Goal: Transaction & Acquisition: Book appointment/travel/reservation

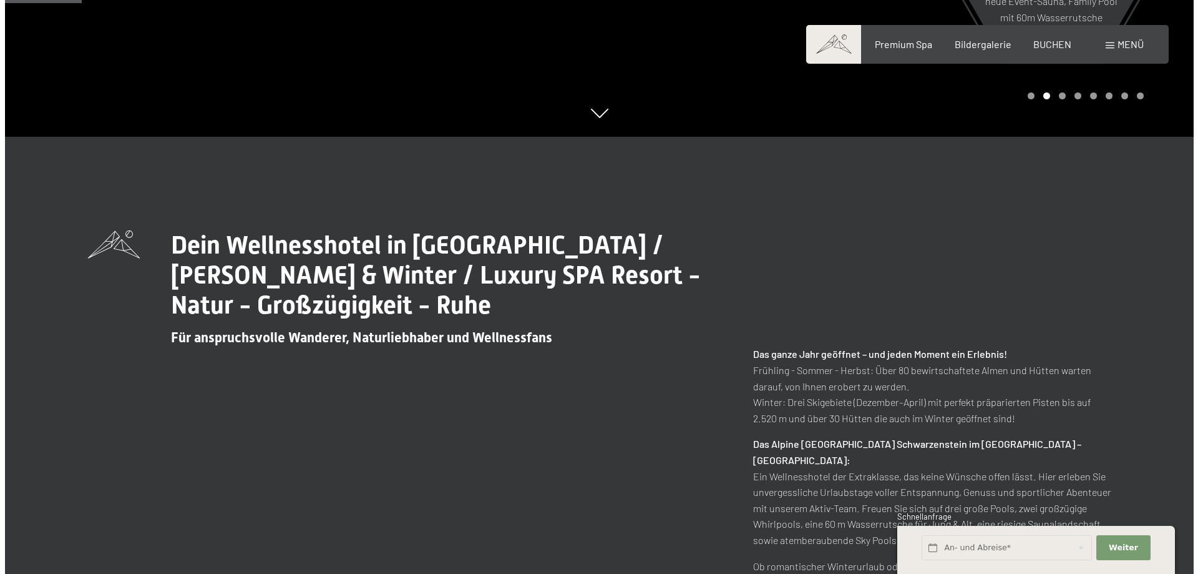
scroll to position [499, 0]
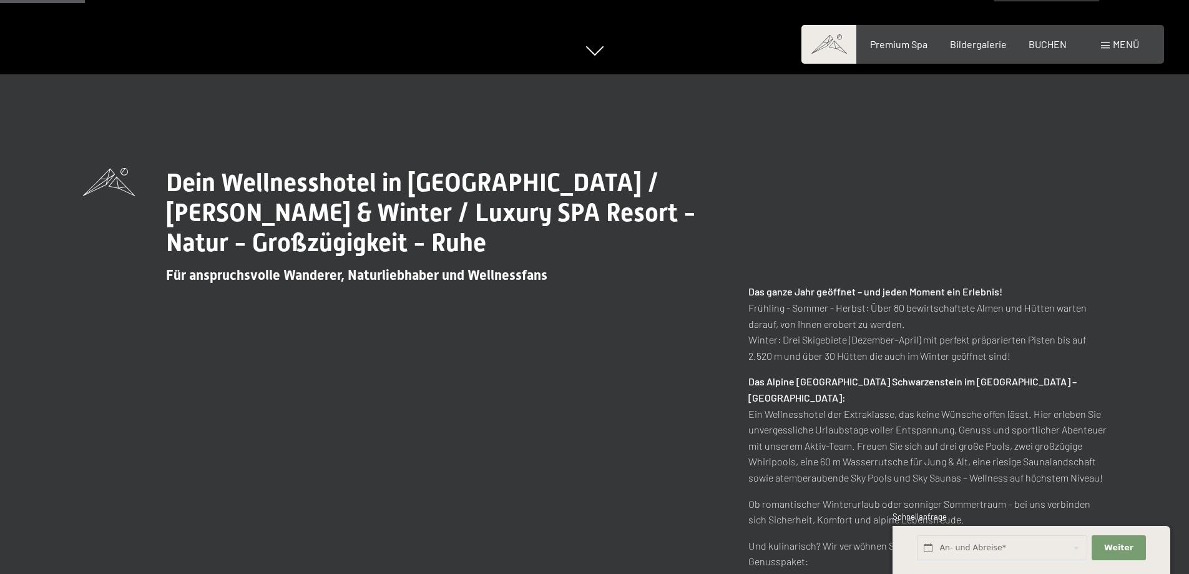
click at [1130, 46] on span "Menü" at bounding box center [1126, 44] width 26 height 12
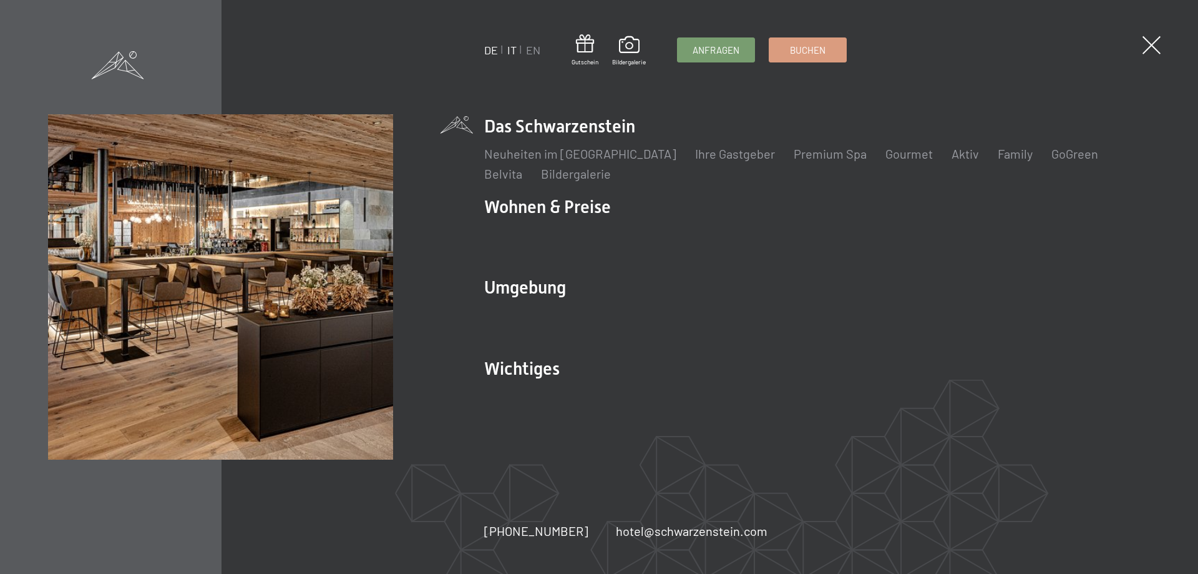
click at [508, 51] on link "IT" at bounding box center [511, 50] width 9 height 14
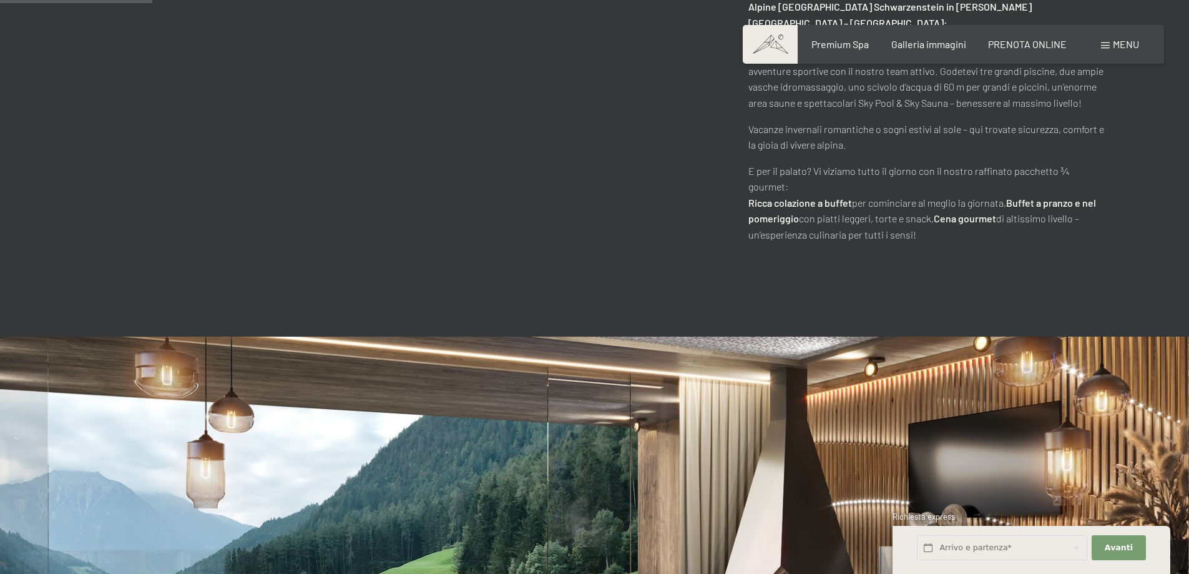
scroll to position [1186, 0]
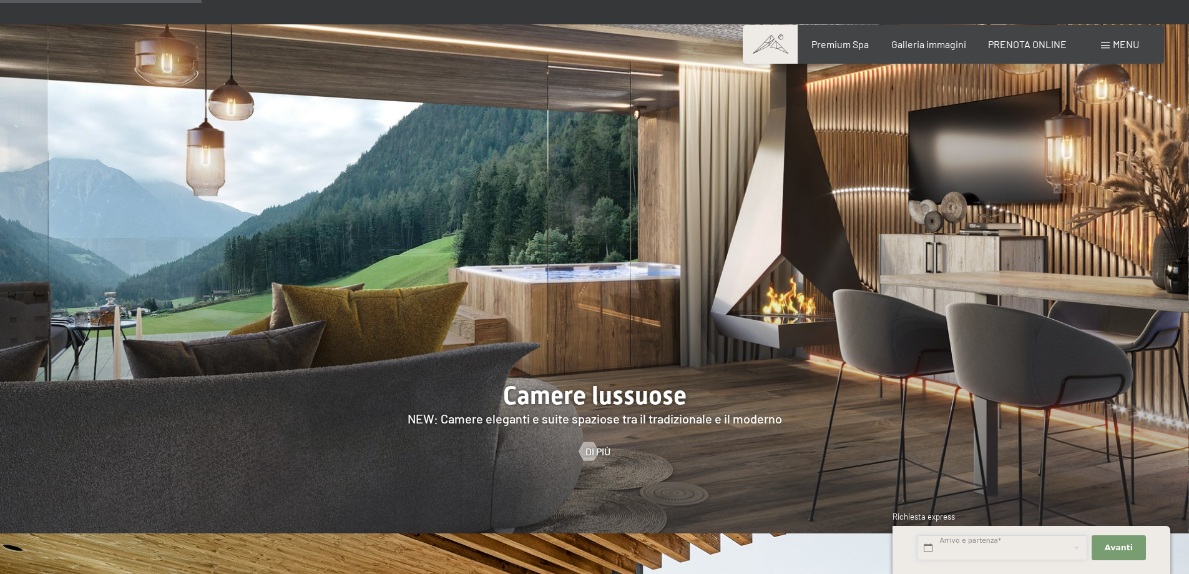
click at [987, 554] on input "text" at bounding box center [1002, 548] width 170 height 26
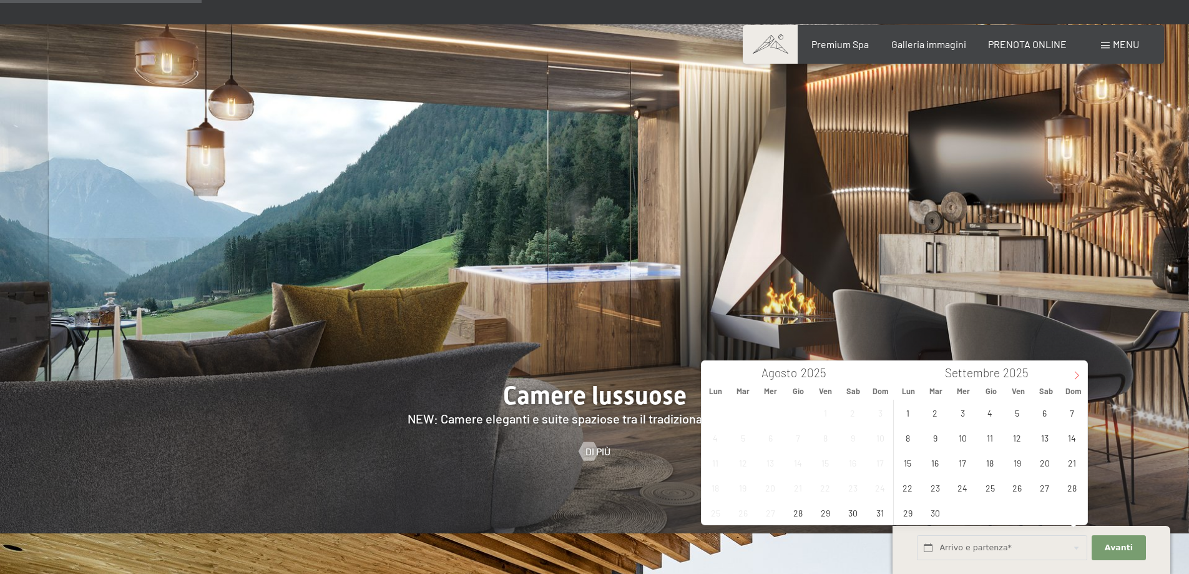
click at [1079, 373] on icon at bounding box center [1076, 375] width 9 height 9
click at [908, 492] on span "20" at bounding box center [908, 487] width 24 height 24
click at [966, 489] on span "22" at bounding box center [963, 487] width 24 height 24
type input "Lun. 20/10/2025 - Mer. 22/10/2025"
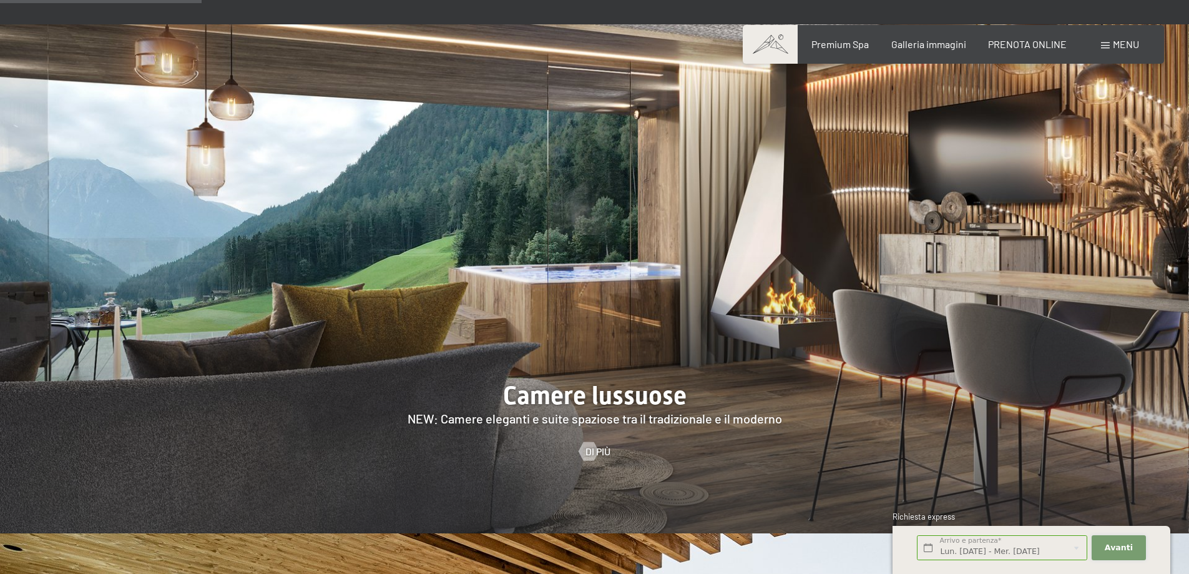
click at [1120, 546] on span "Avanti" at bounding box center [1119, 547] width 28 height 11
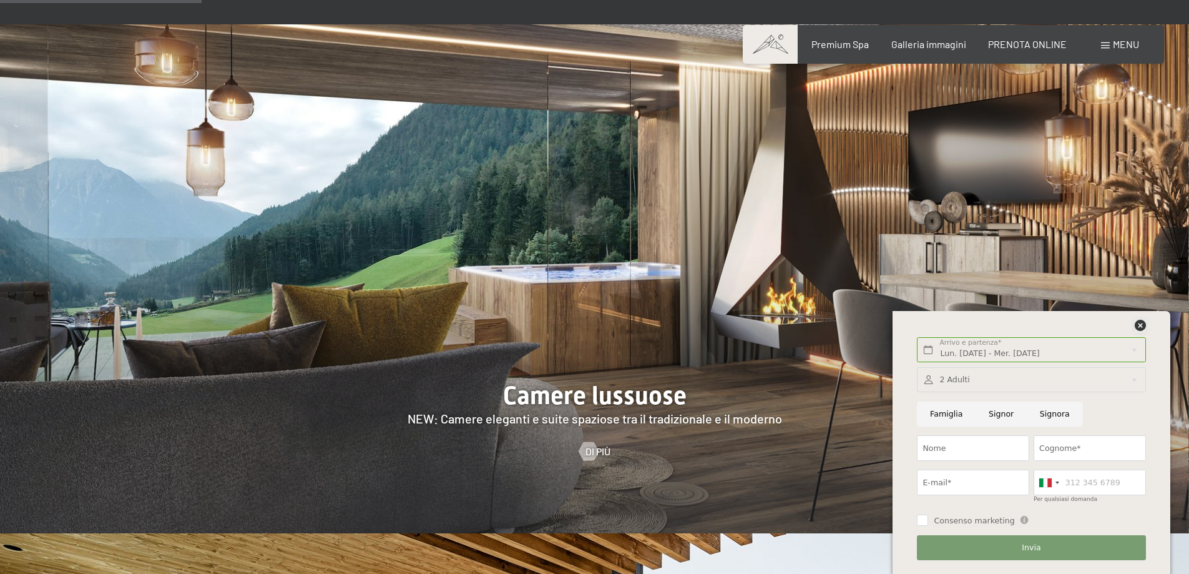
click at [1137, 325] on icon at bounding box center [1140, 325] width 11 height 11
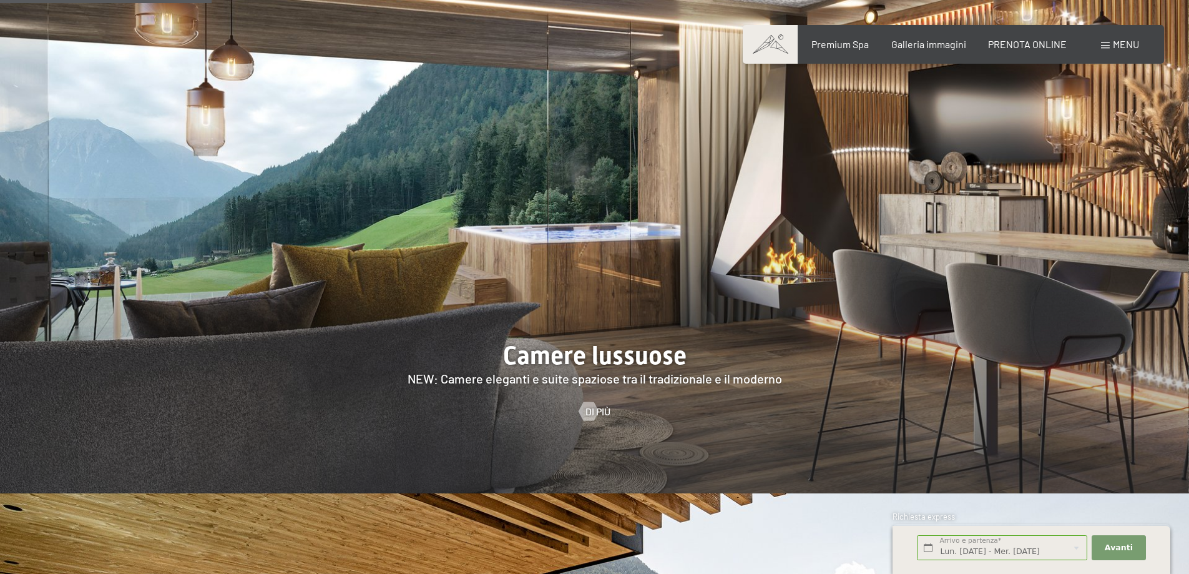
scroll to position [1248, 0]
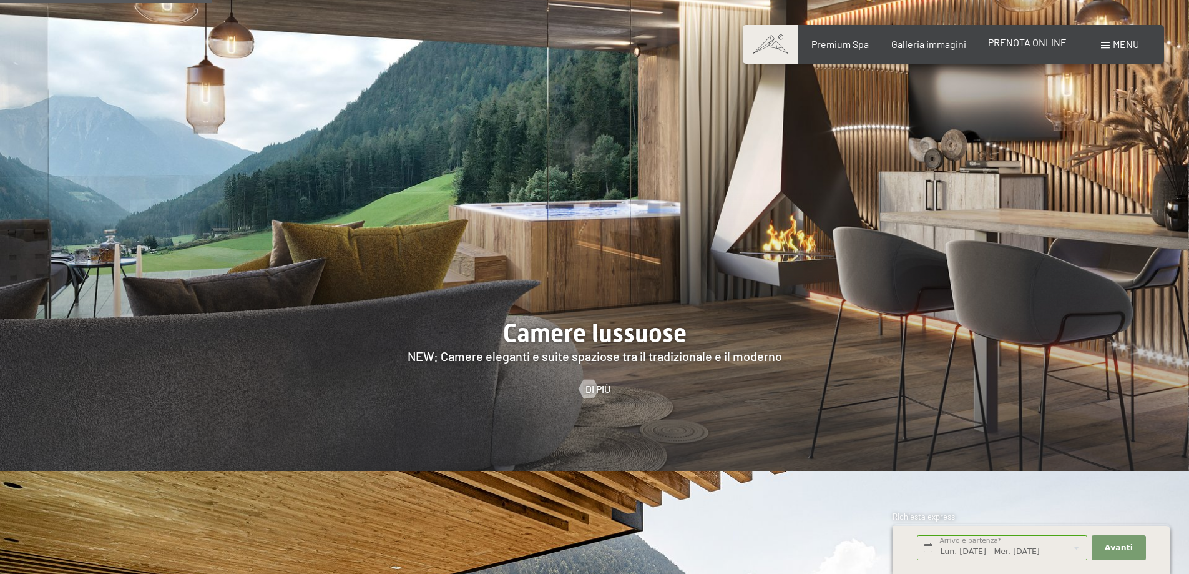
click at [1020, 41] on span "PRENOTA ONLINE" at bounding box center [1027, 42] width 79 height 12
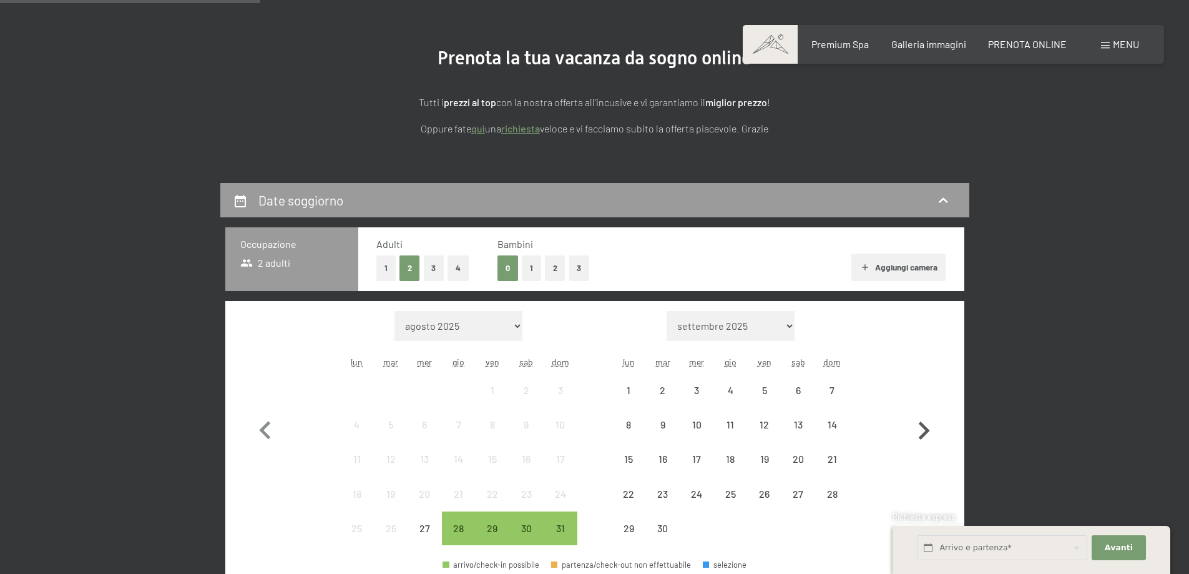
click at [939, 435] on icon "button" at bounding box center [924, 431] width 36 height 36
select select "[DATE]"
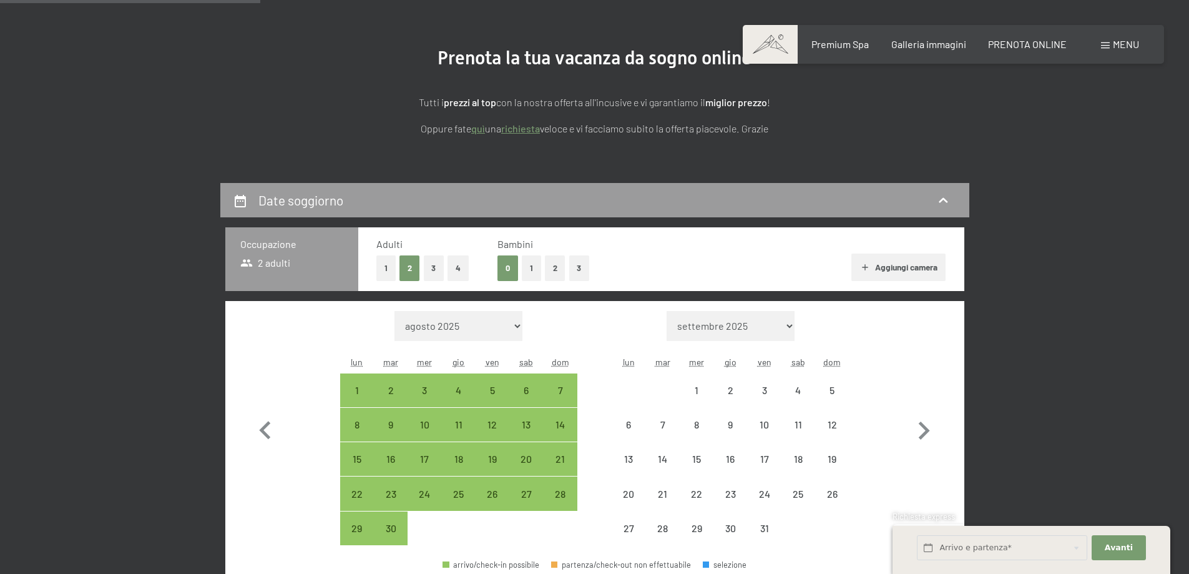
select select "[DATE]"
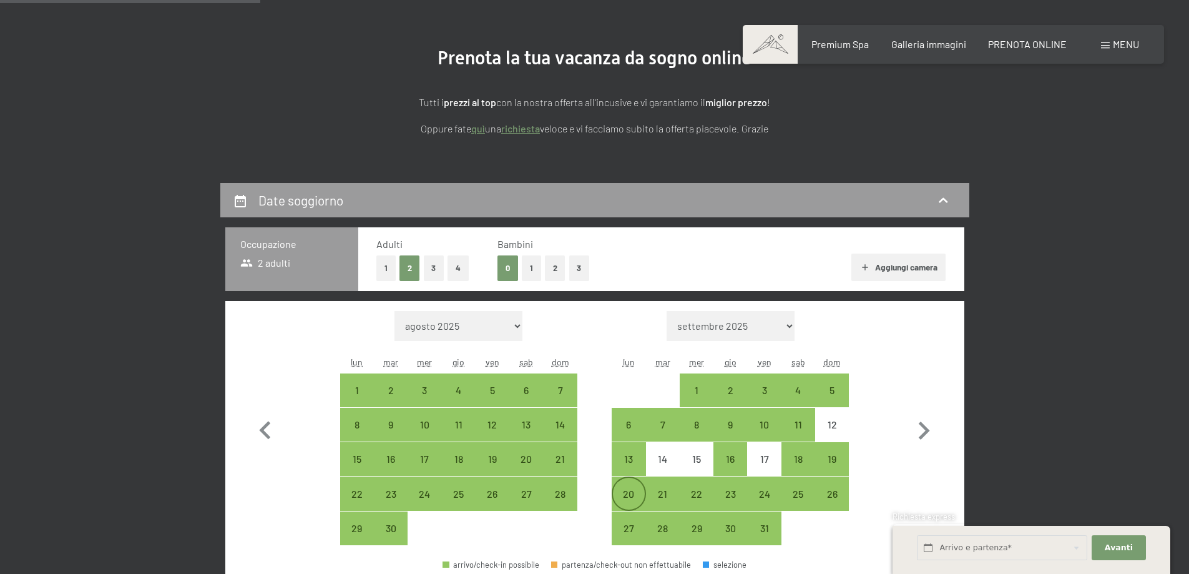
click at [629, 500] on div "20" at bounding box center [628, 504] width 31 height 31
select select "[DATE]"
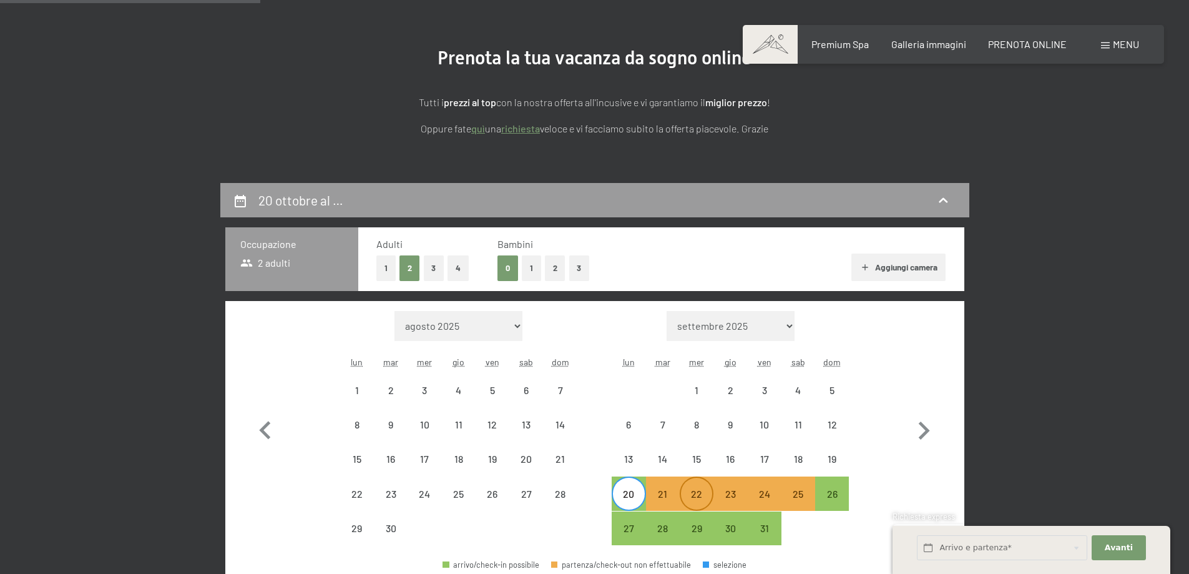
click at [700, 497] on div "22" at bounding box center [696, 504] width 31 height 31
select select "[DATE]"
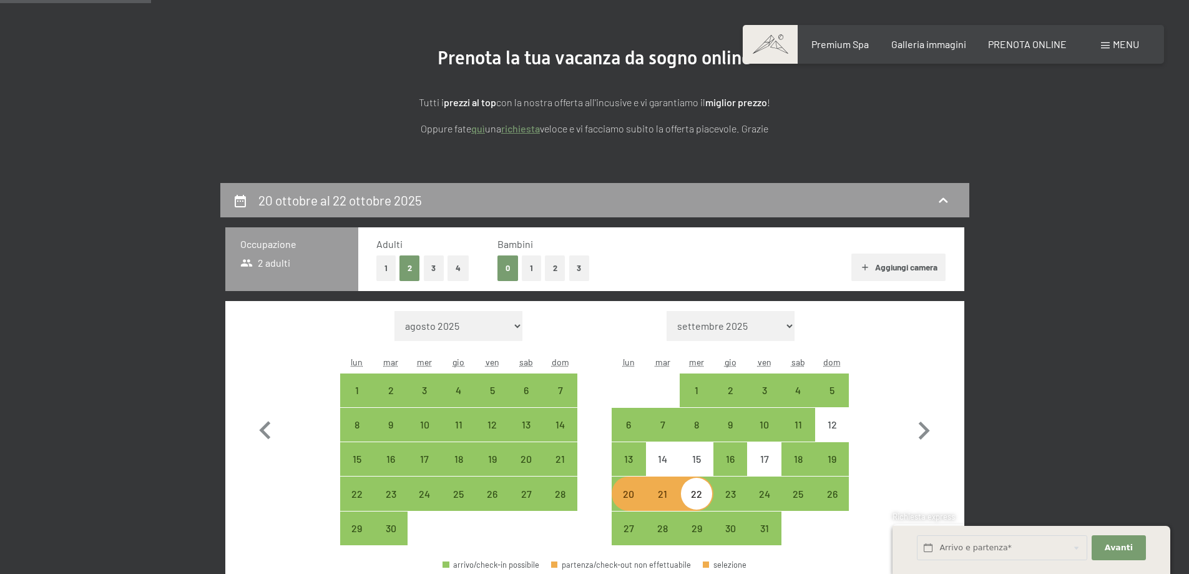
scroll to position [312, 0]
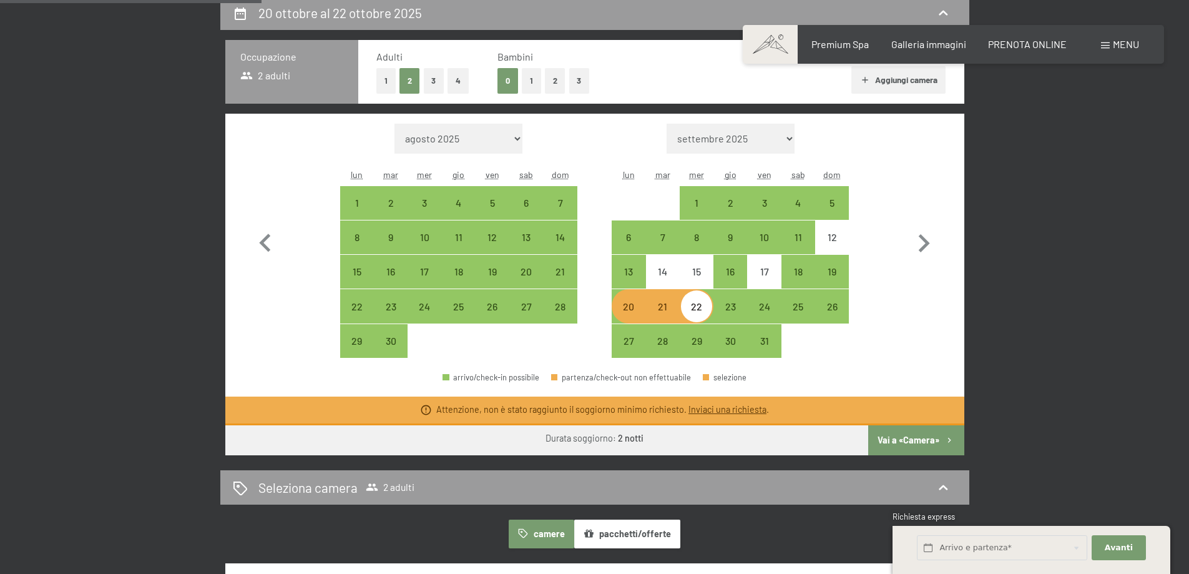
click at [531, 87] on button "1" at bounding box center [531, 81] width 19 height 26
select select "[DATE]"
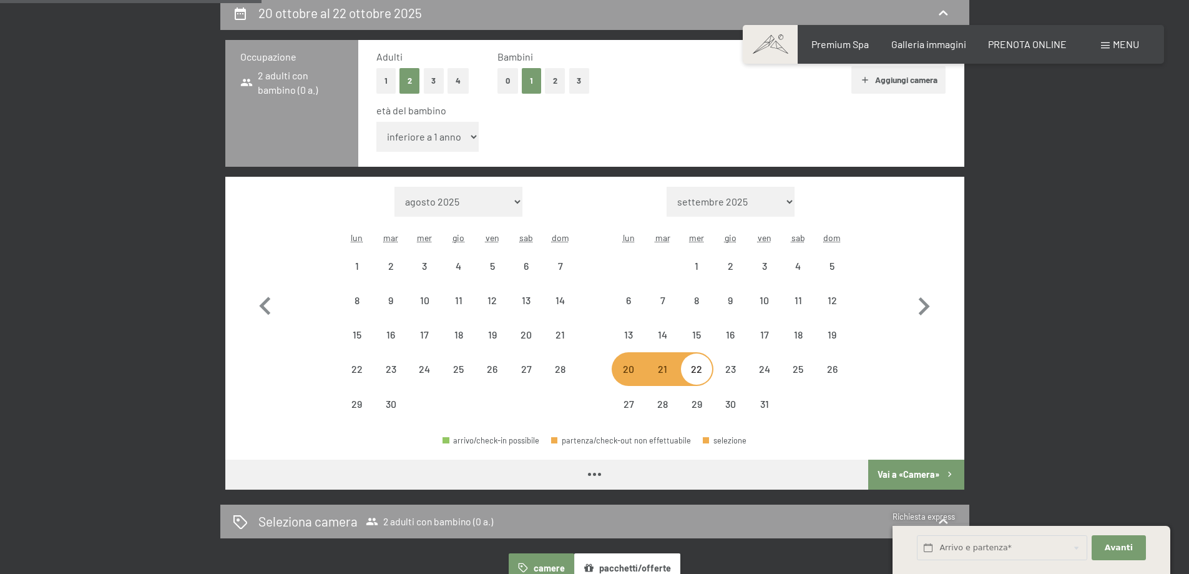
click at [472, 140] on select "inferiore a 1 anno 1 anno 2 anni 3 anni 4 anni 5 anni 6 anni 7 anni 8 anni 9 an…" at bounding box center [427, 137] width 103 height 30
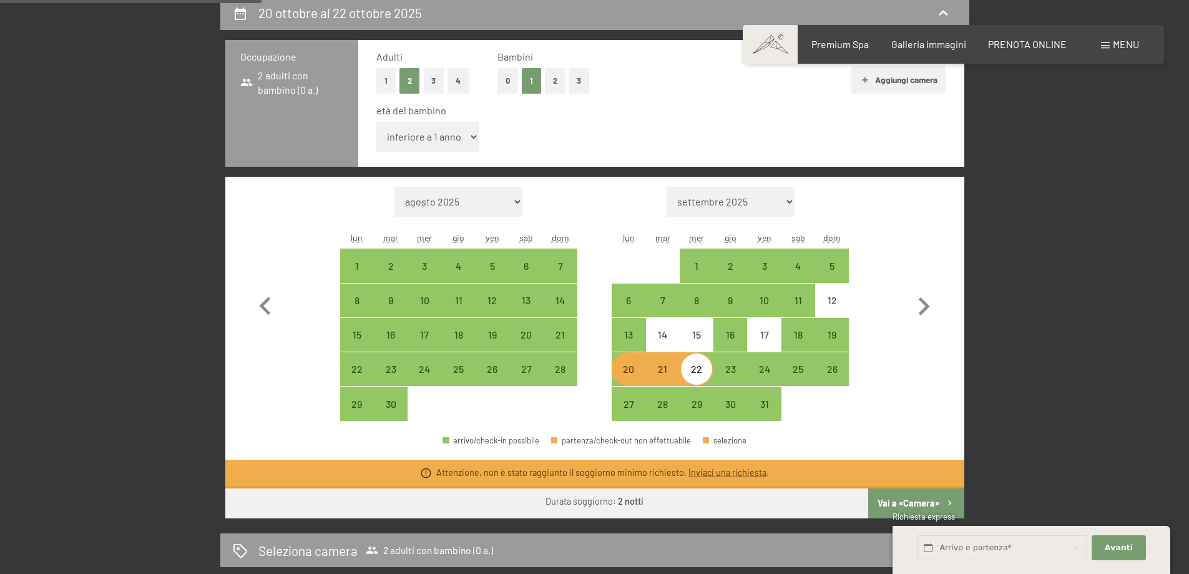
select select "2"
click at [376, 122] on select "inferiore a 1 anno 1 anno 2 anni 3 anni 4 anni 5 anni 6 anni 7 anni 8 anni 9 an…" at bounding box center [427, 137] width 103 height 30
select select "[DATE]"
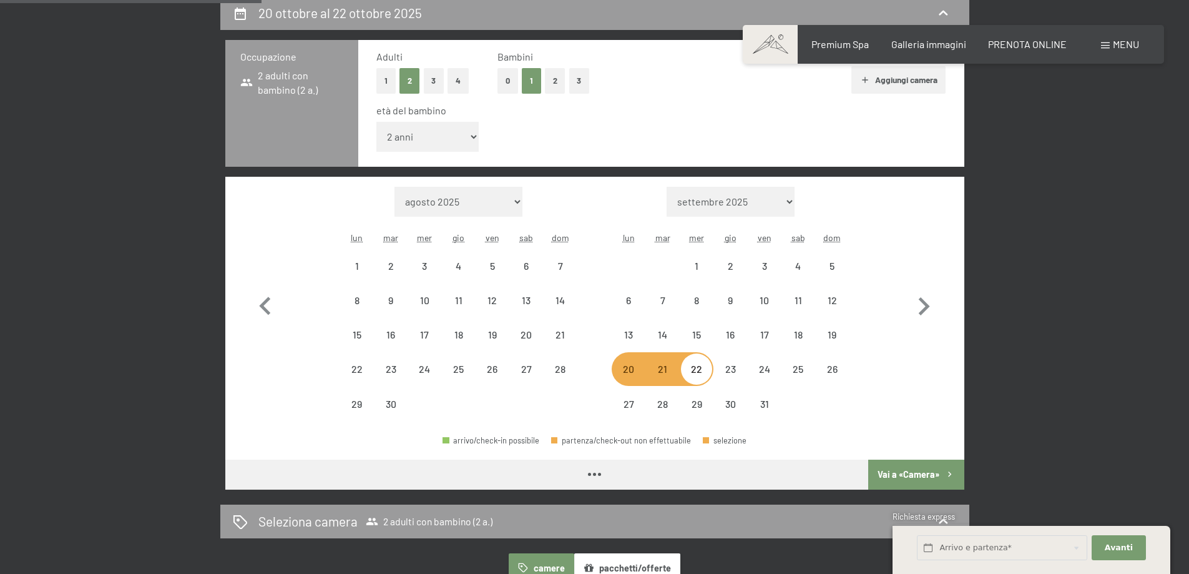
select select "[DATE]"
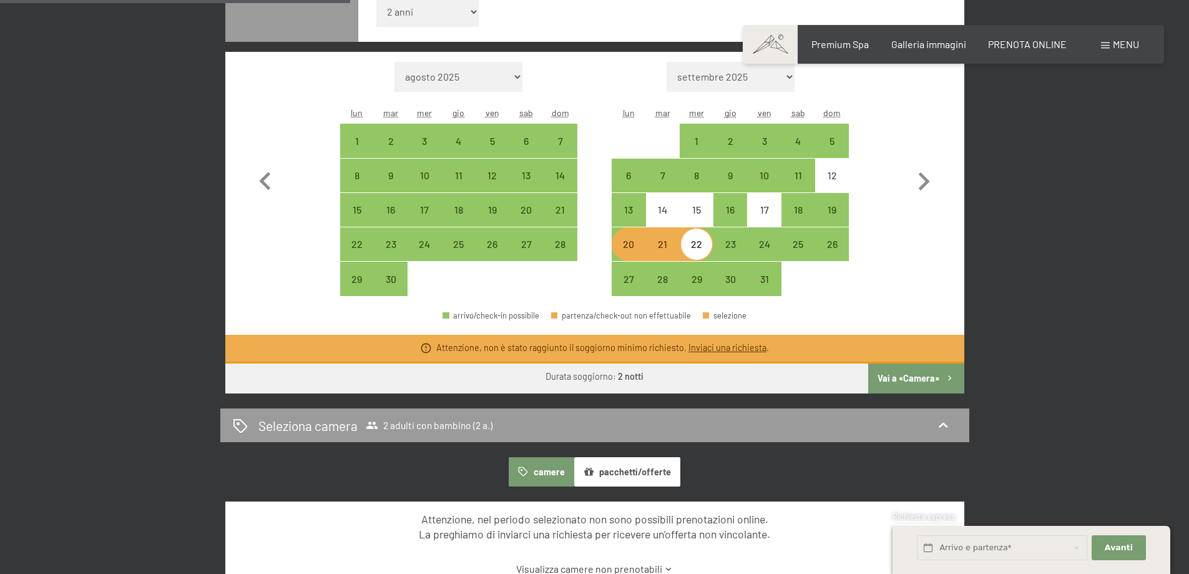
click at [917, 383] on button "Vai a «Camera»" at bounding box center [915, 378] width 95 height 30
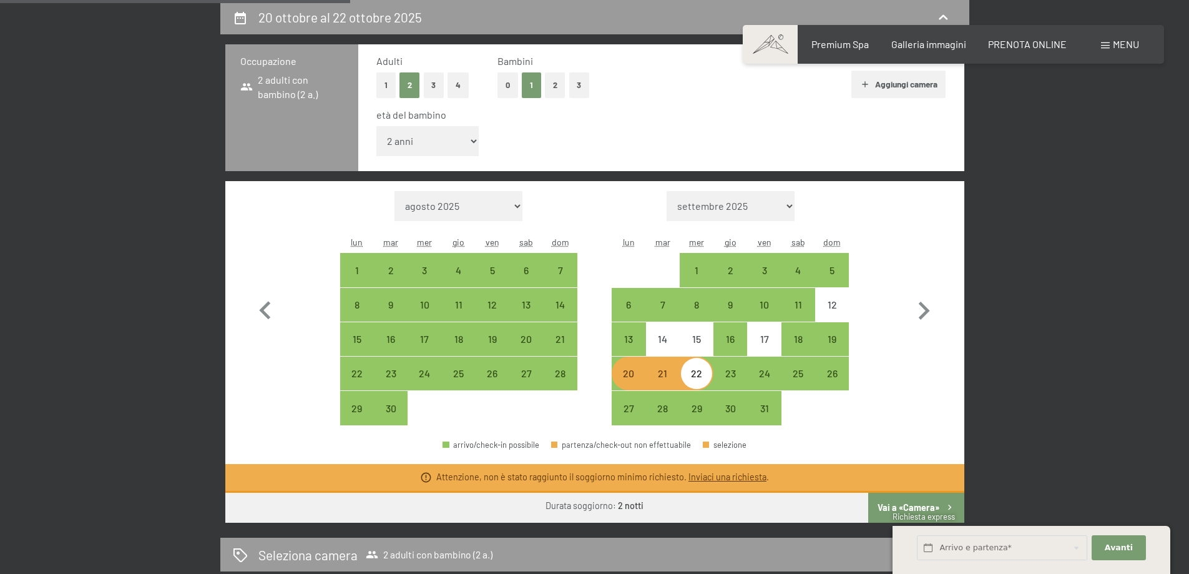
select select "[DATE]"
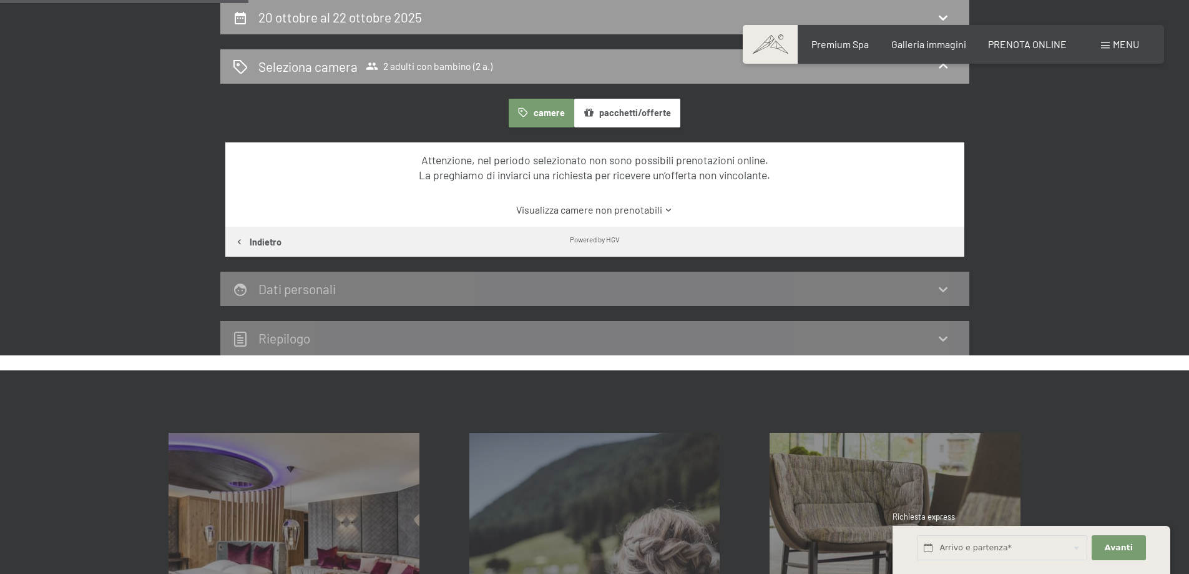
click at [595, 210] on link "Visualizza camere non prenotabili" at bounding box center [594, 210] width 695 height 14
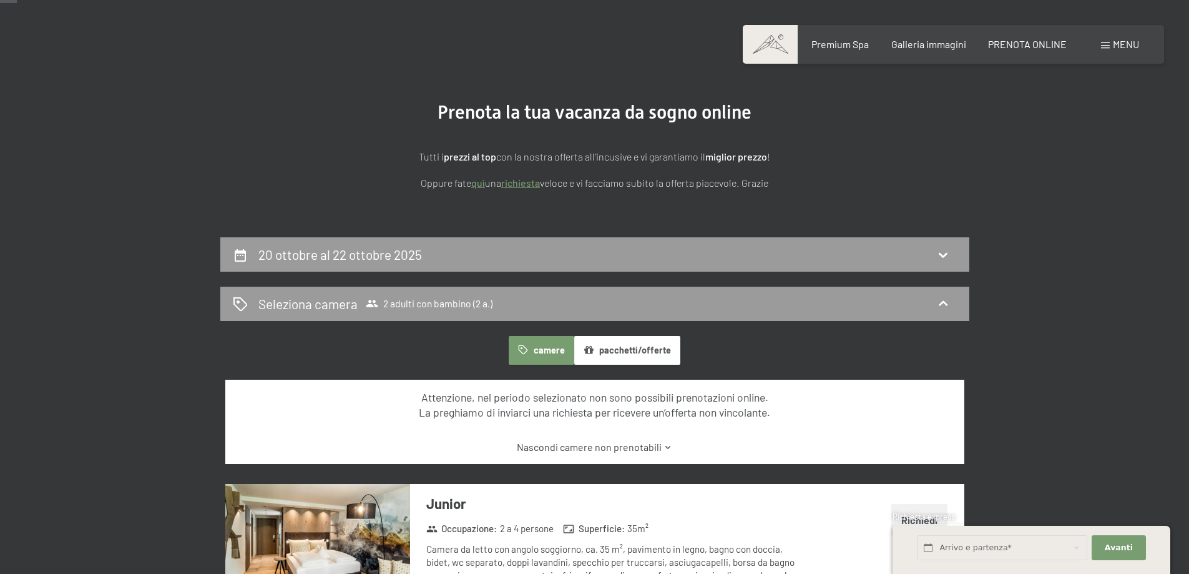
scroll to position [58, 0]
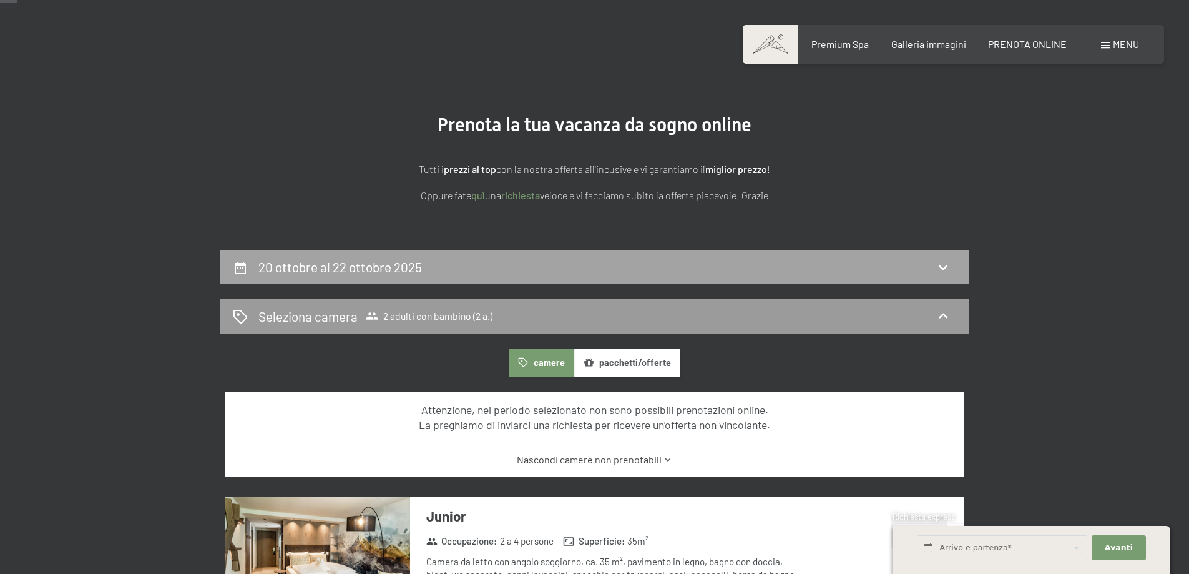
click at [367, 268] on h2 "20 ottobre al 22 ottobre 2025" at bounding box center [340, 267] width 164 height 16
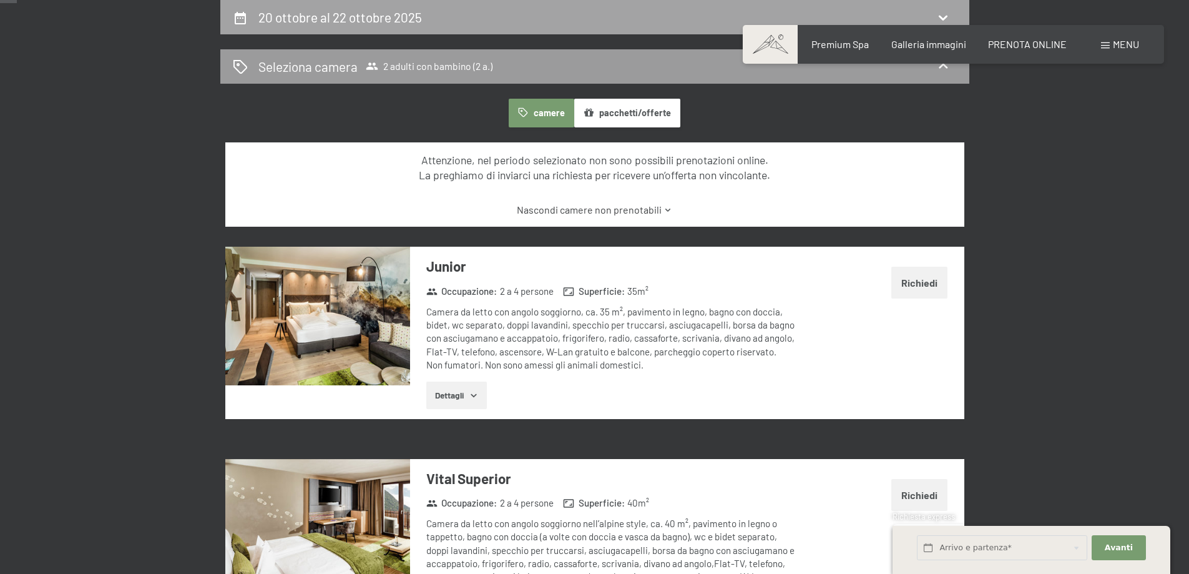
select select "2"
select select "[DATE]"
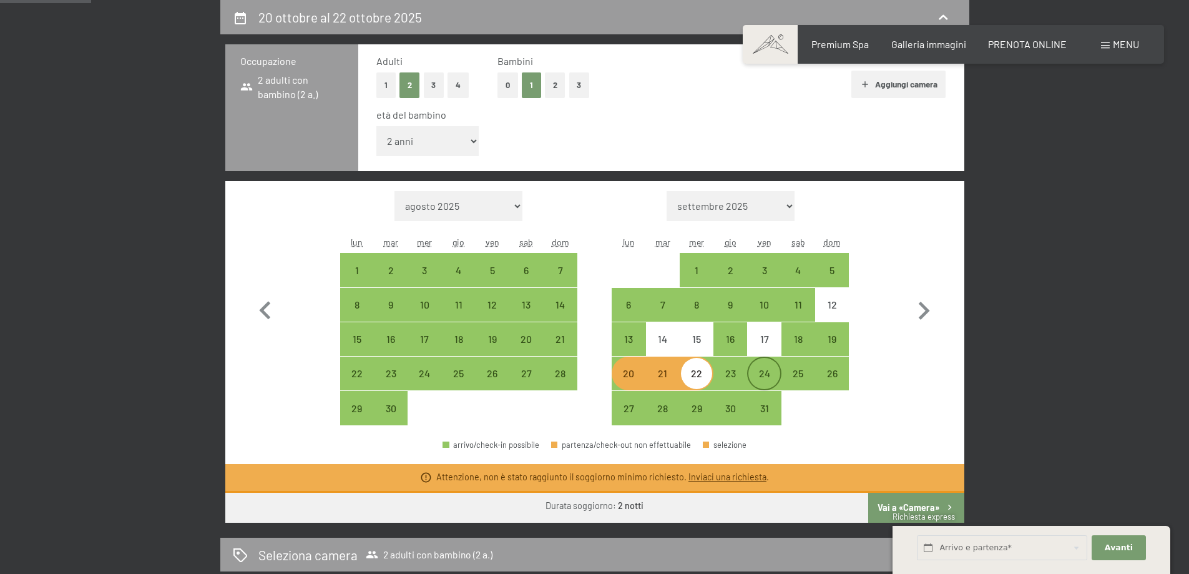
click at [775, 376] on div "24" at bounding box center [763, 383] width 31 height 31
select select "[DATE]"
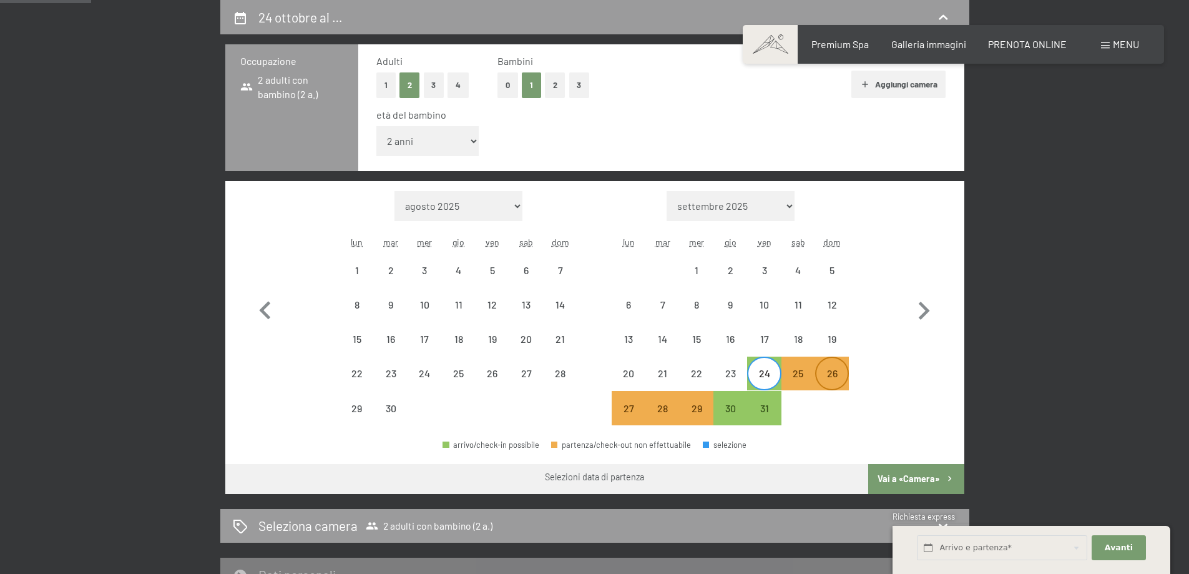
click at [833, 375] on div "26" at bounding box center [831, 383] width 31 height 31
select select "[DATE]"
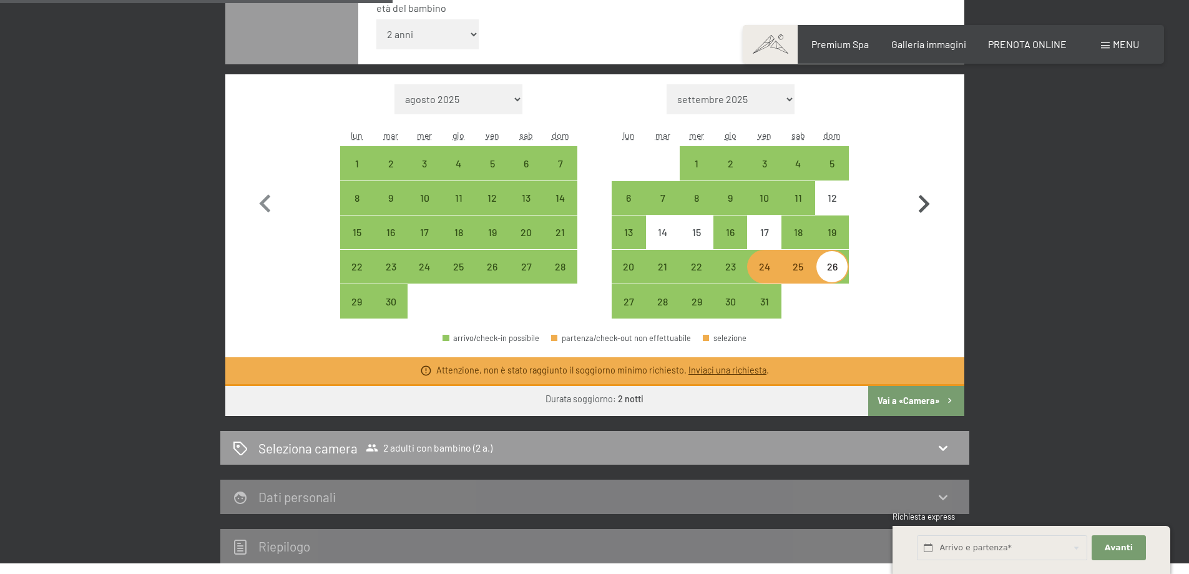
scroll to position [433, 0]
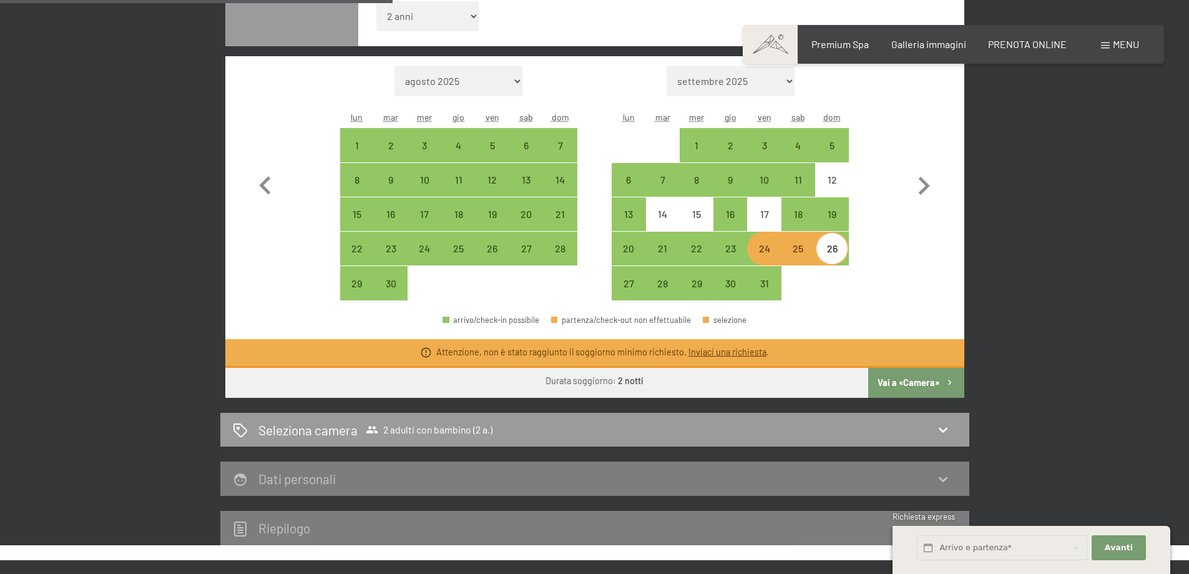
click at [917, 379] on button "Vai a «Camera»" at bounding box center [915, 383] width 95 height 30
select select "[DATE]"
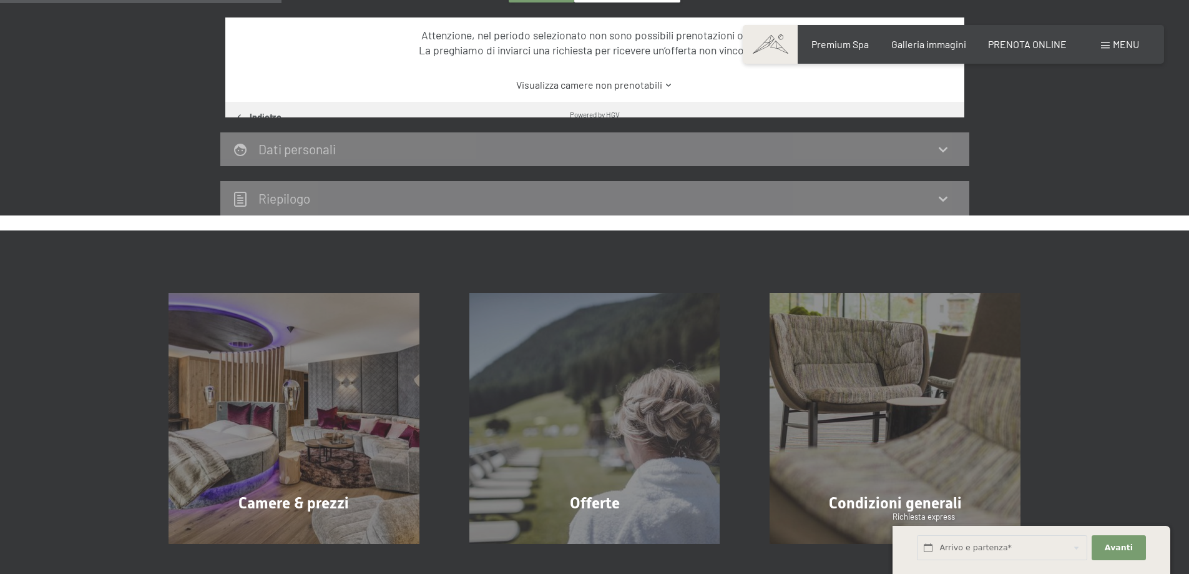
scroll to position [308, 0]
